Goal: Find specific page/section: Find specific page/section

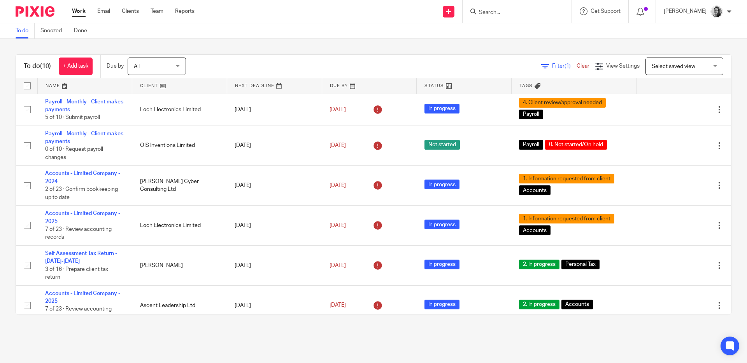
click at [507, 11] on input "Search" at bounding box center [513, 12] width 70 height 7
type input "castle"
click at [533, 26] on link at bounding box center [525, 31] width 97 height 12
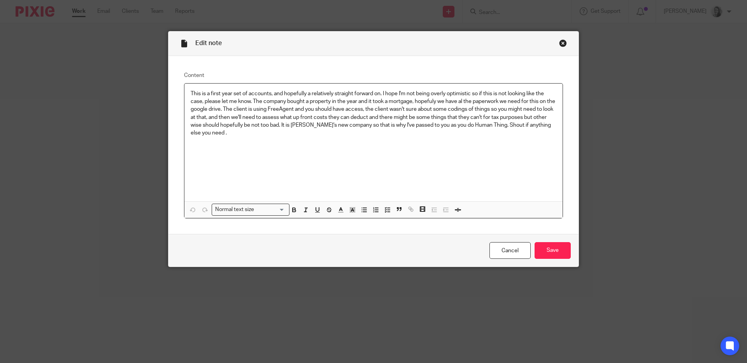
click at [561, 41] on div "Close this dialog window" at bounding box center [563, 43] width 8 height 8
